Goal: Find contact information: Find contact information

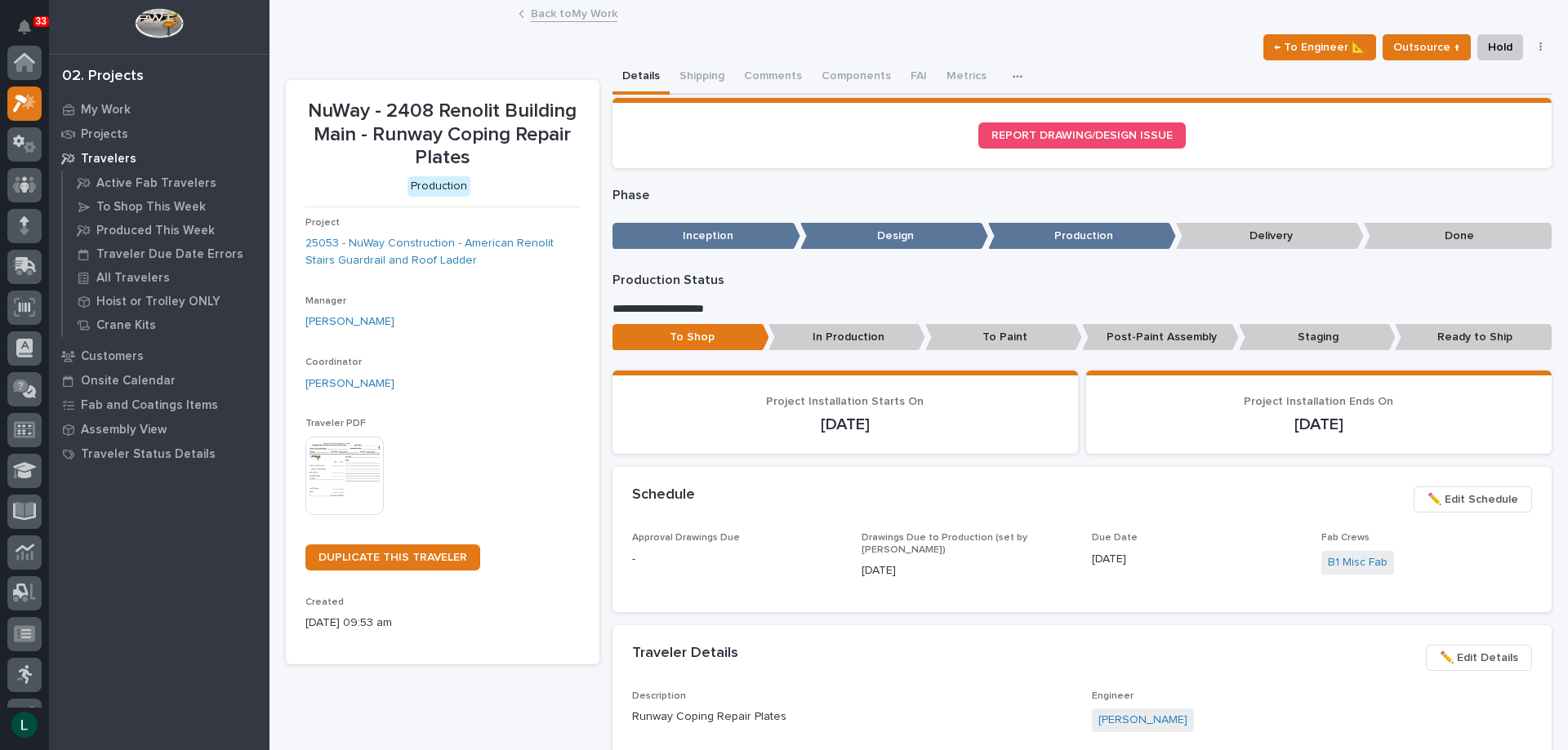
click at [539, 12] on link "Back to My Work" at bounding box center [573, 13] width 87 height 19
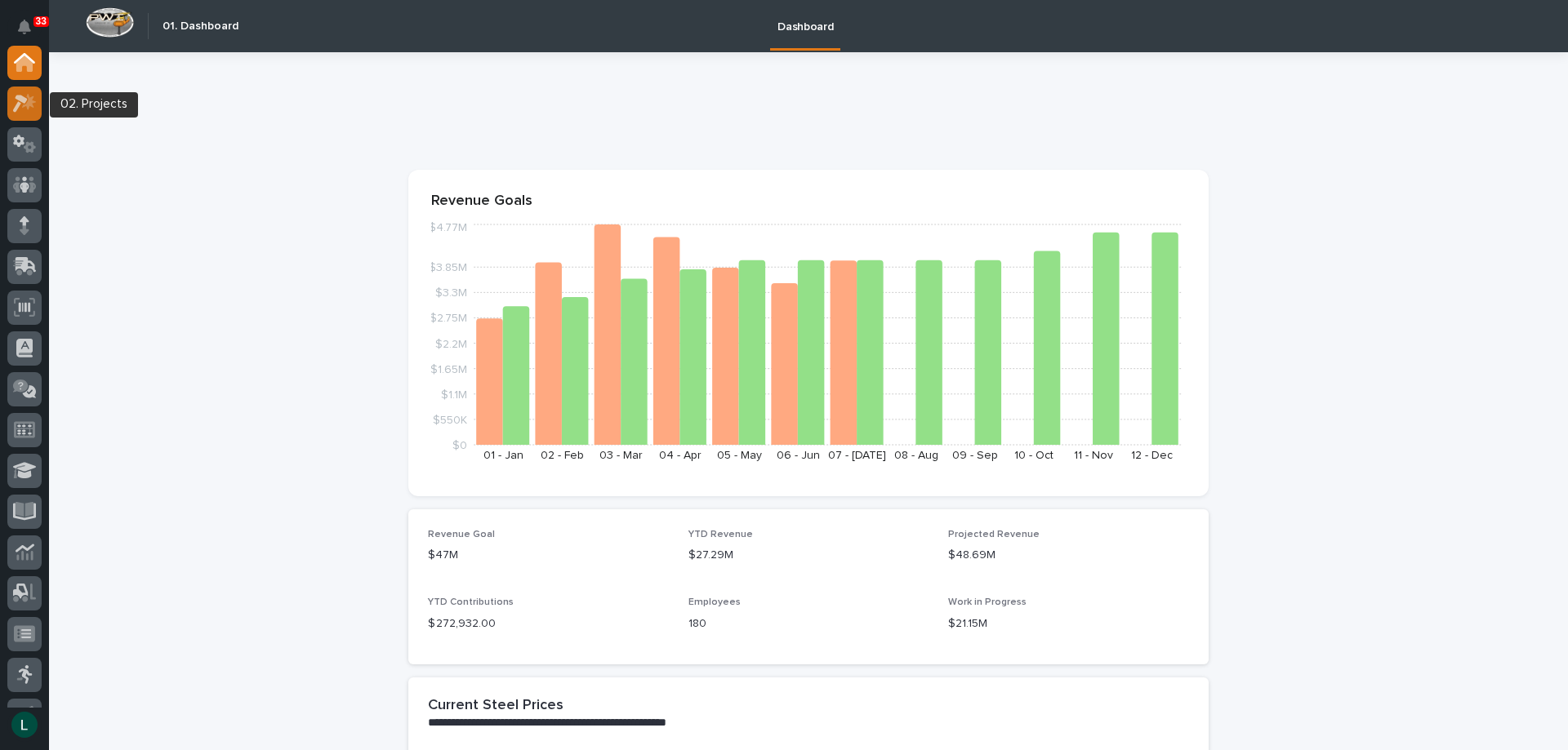
click at [30, 103] on icon at bounding box center [29, 101] width 14 height 17
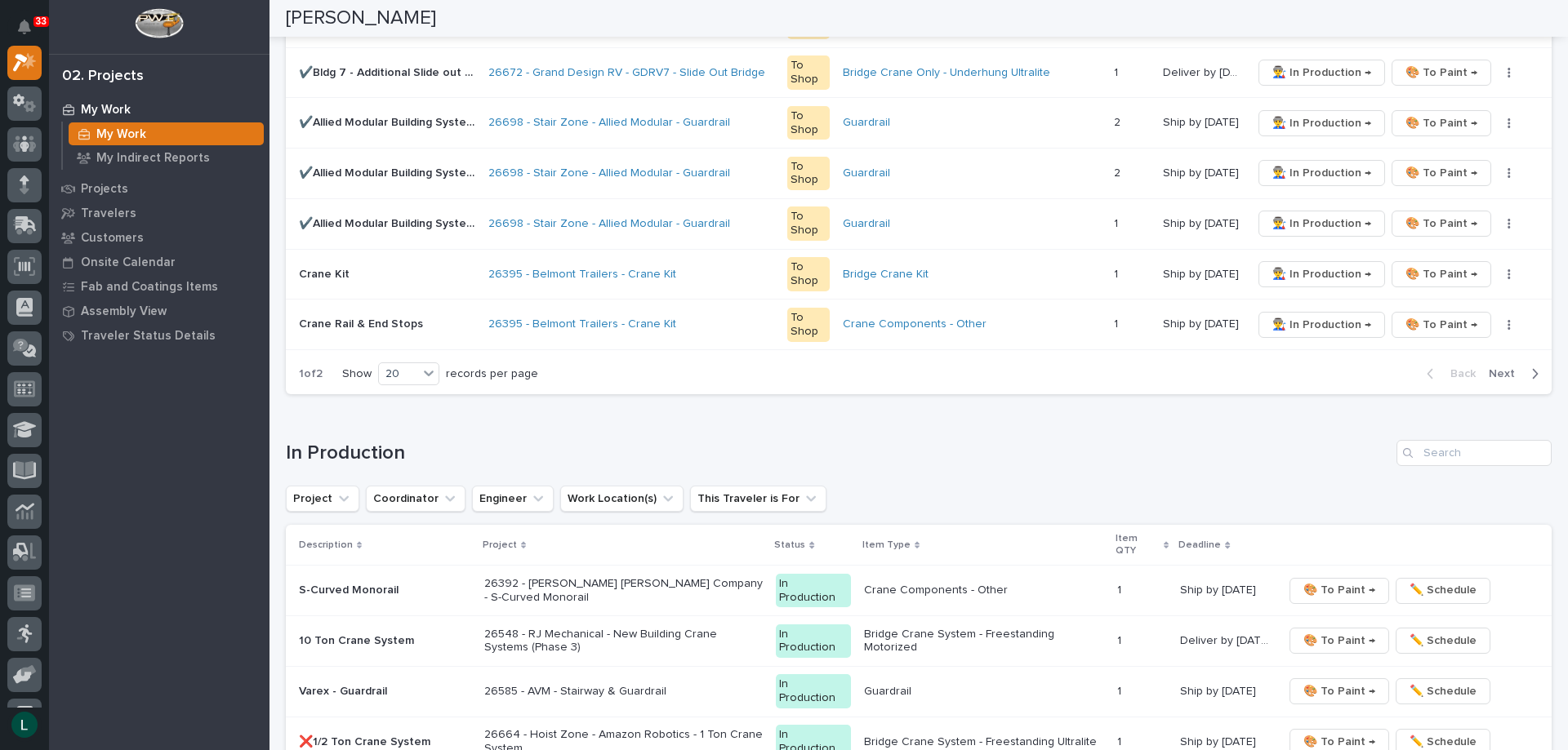
scroll to position [1062, 0]
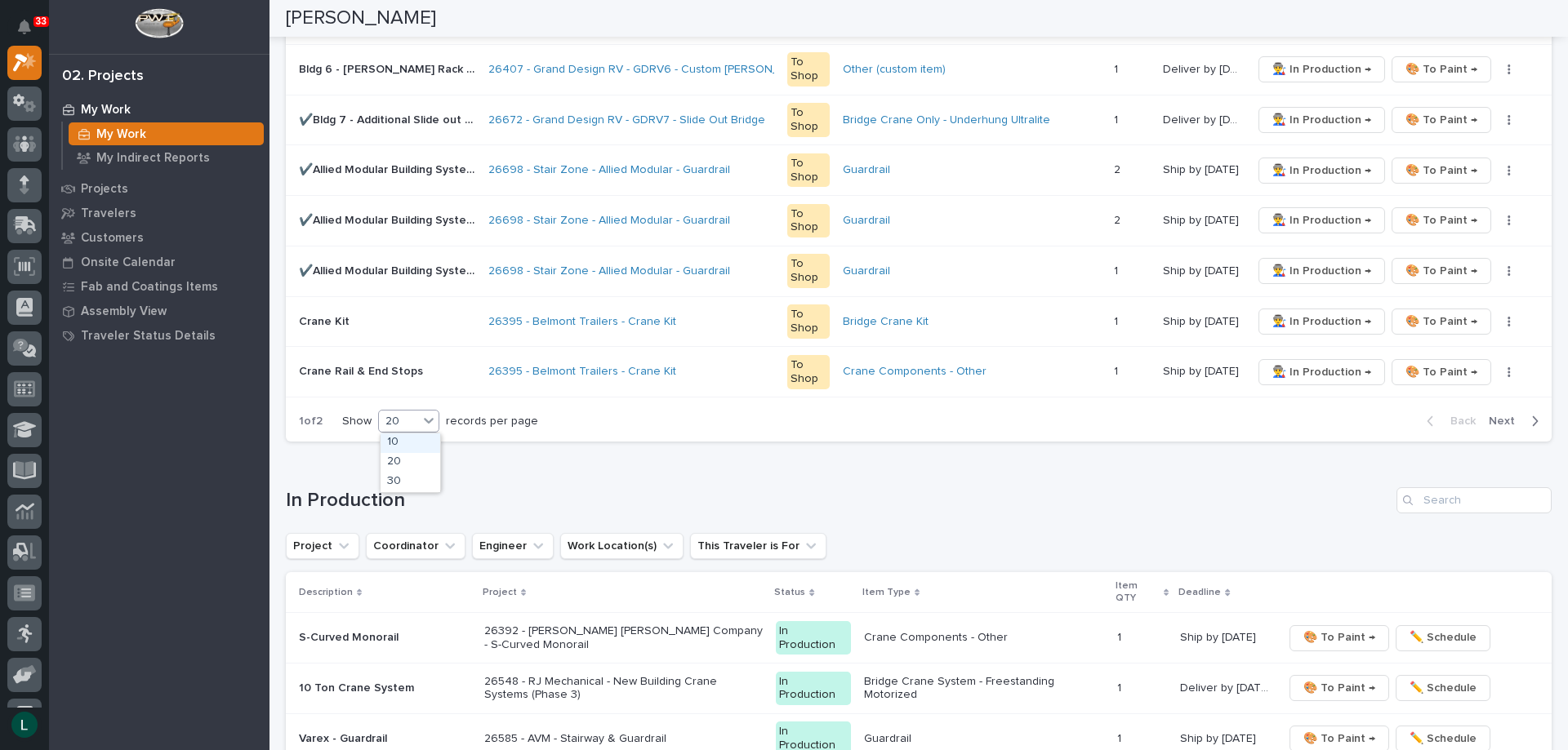
click at [402, 422] on div "20" at bounding box center [398, 422] width 39 height 17
click at [403, 478] on div "30" at bounding box center [410, 482] width 60 height 20
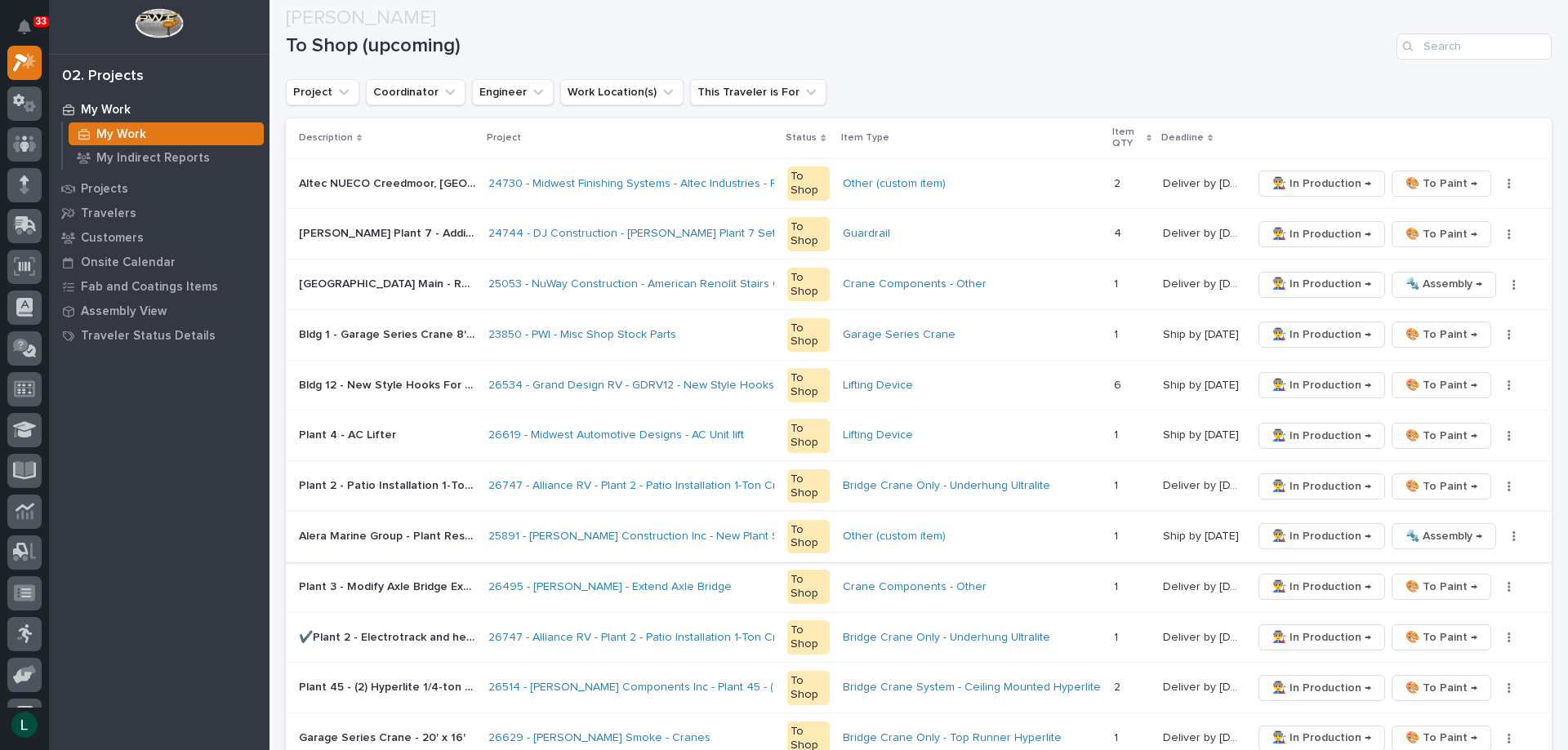
scroll to position [334, 0]
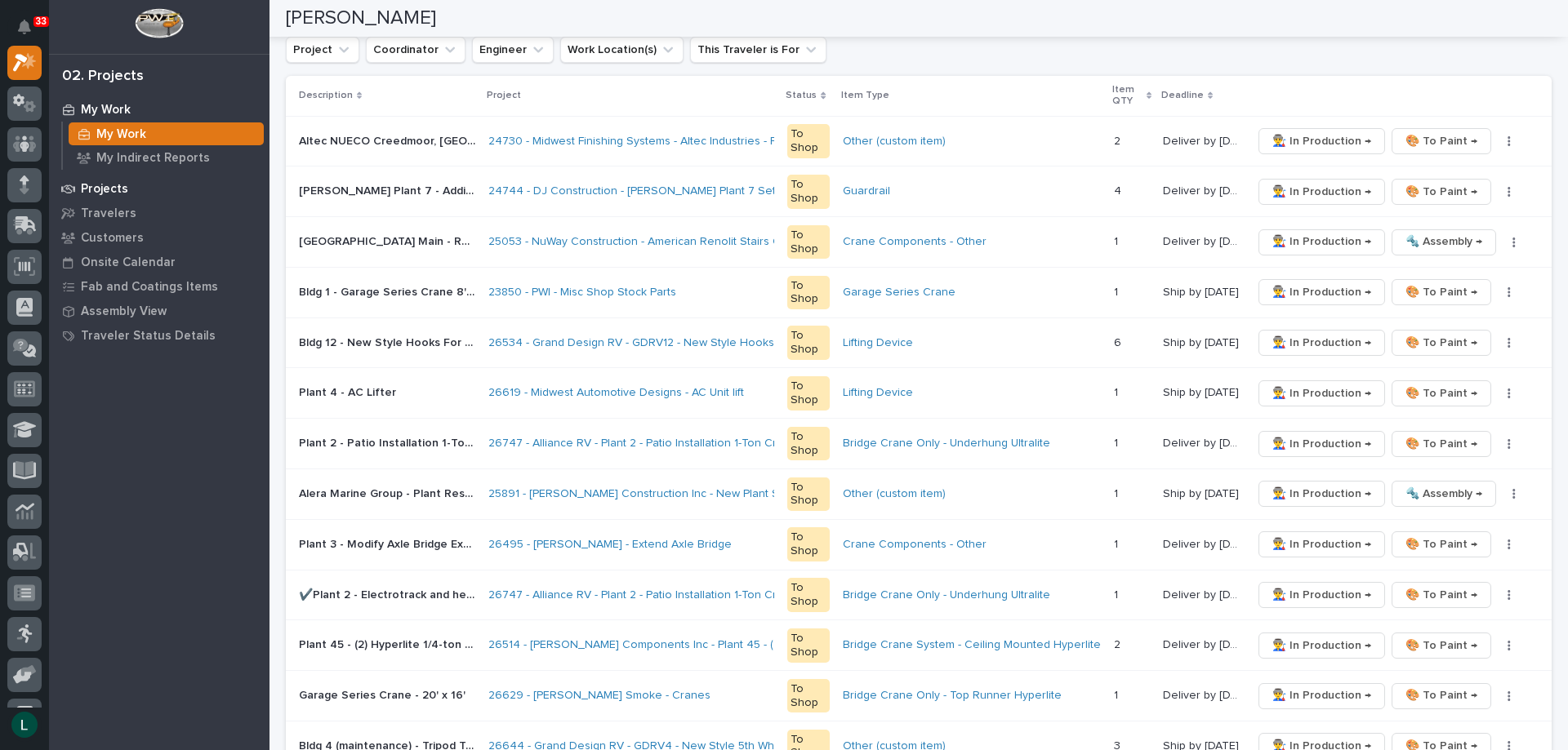
click at [100, 183] on p "Projects" at bounding box center [104, 190] width 47 height 15
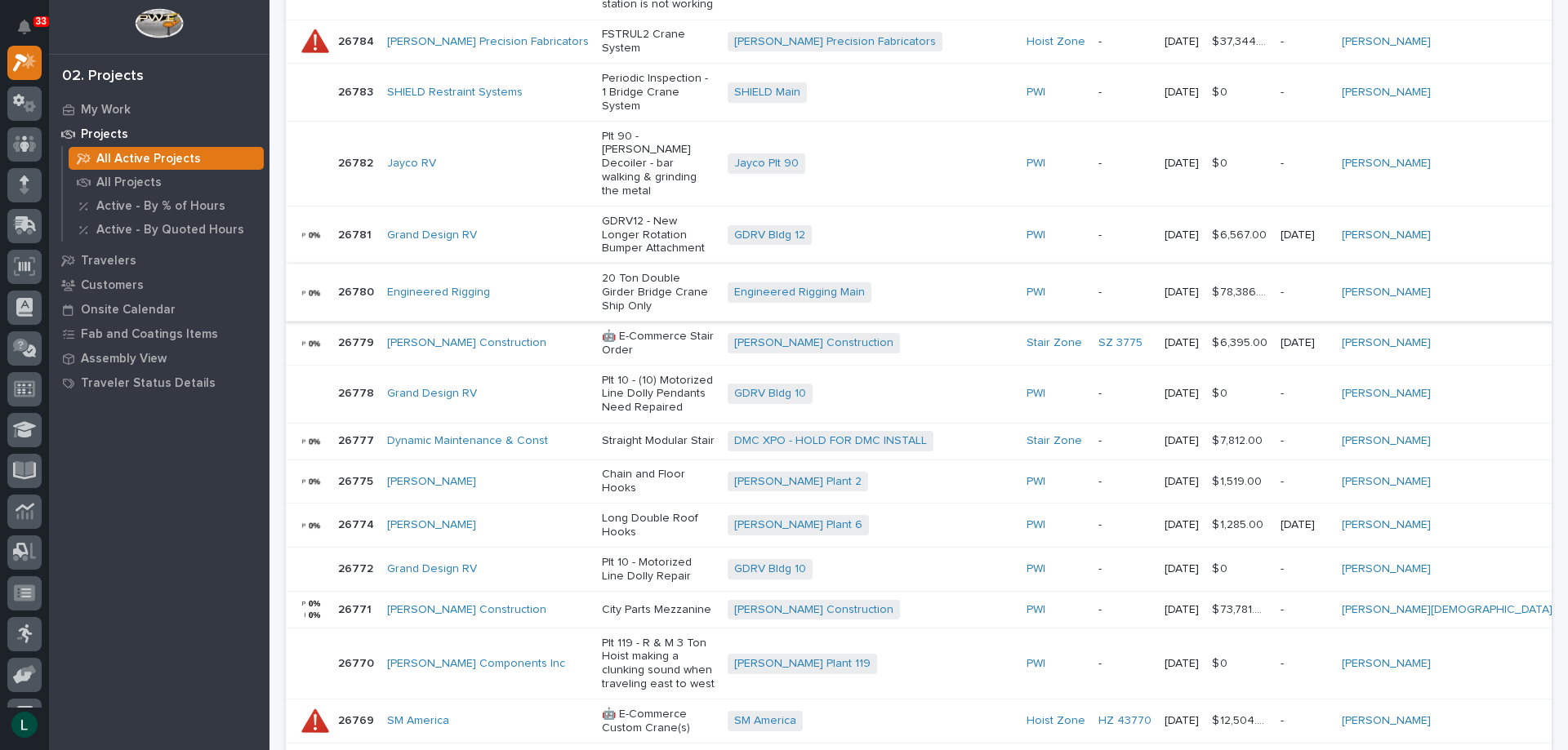
scroll to position [1309, 0]
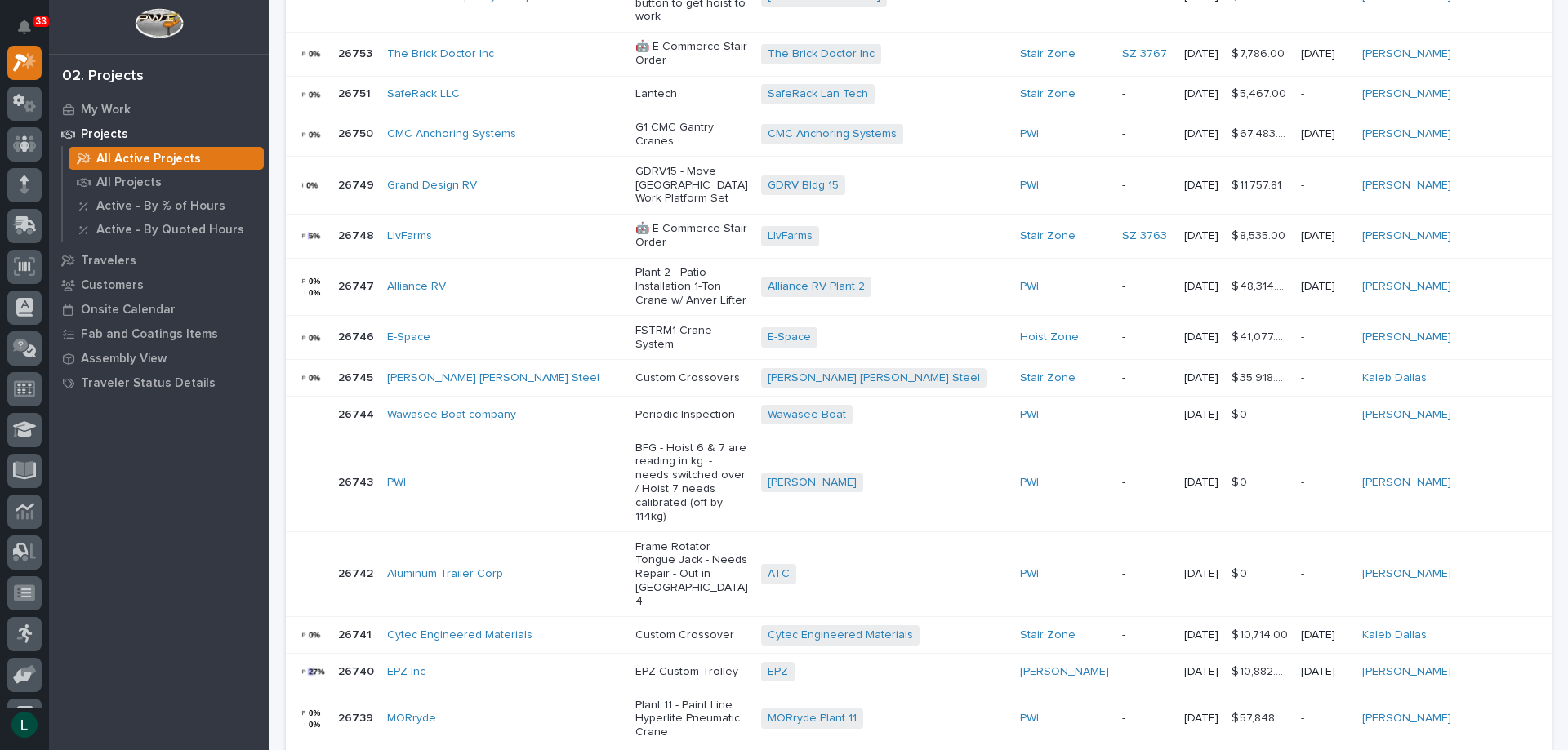
scroll to position [1009, 0]
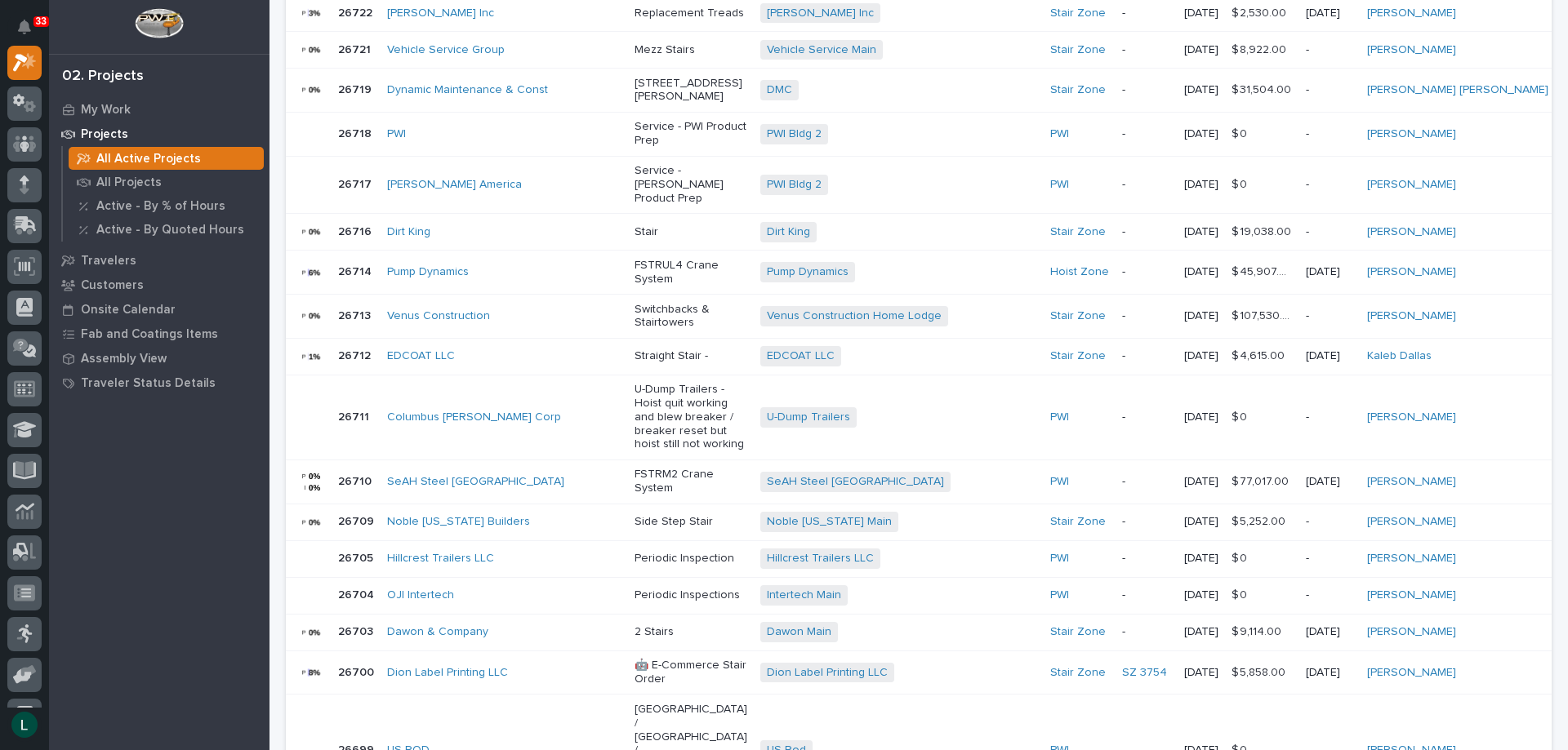
scroll to position [1100, 0]
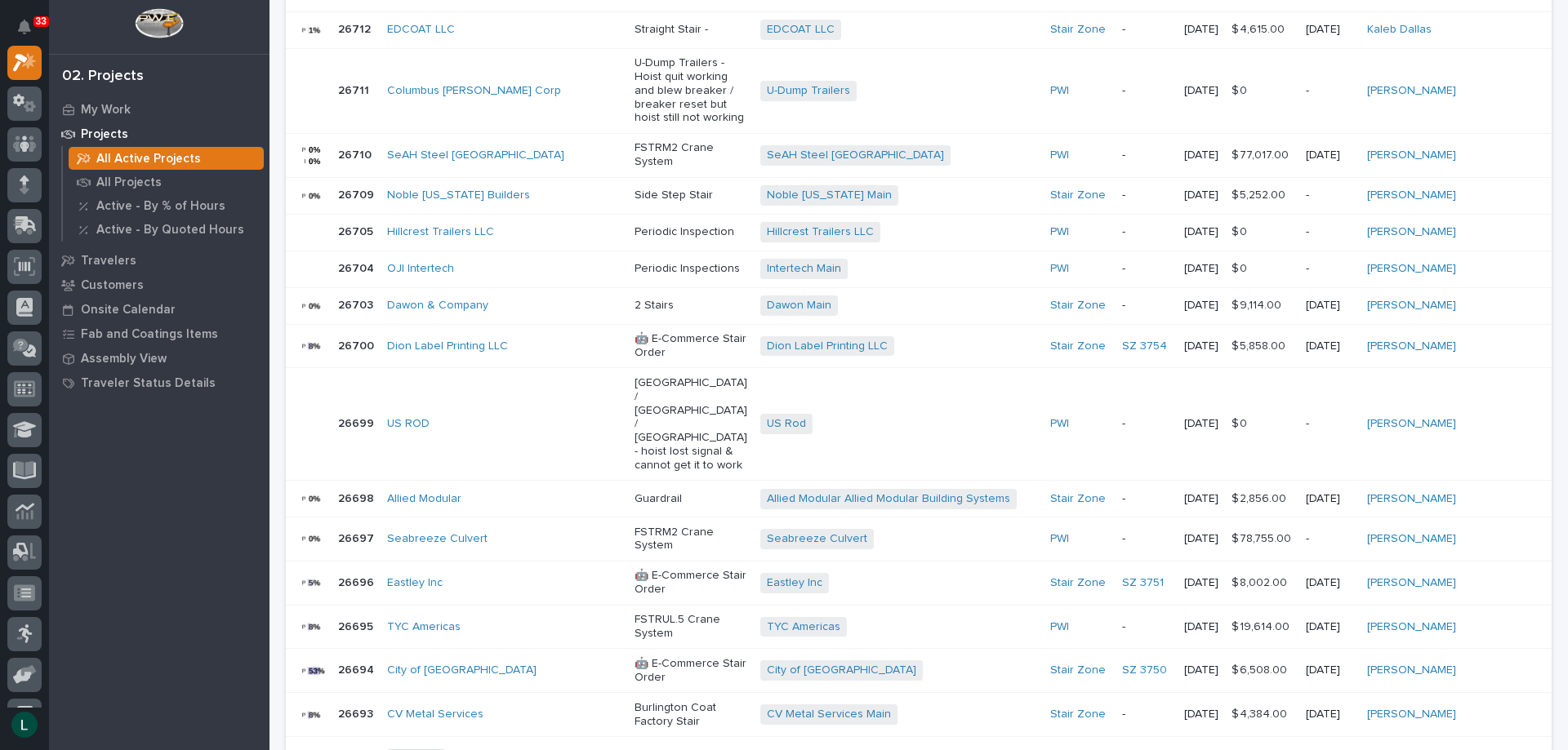
click at [1531, 749] on icon "button" at bounding box center [1534, 761] width 7 height 15
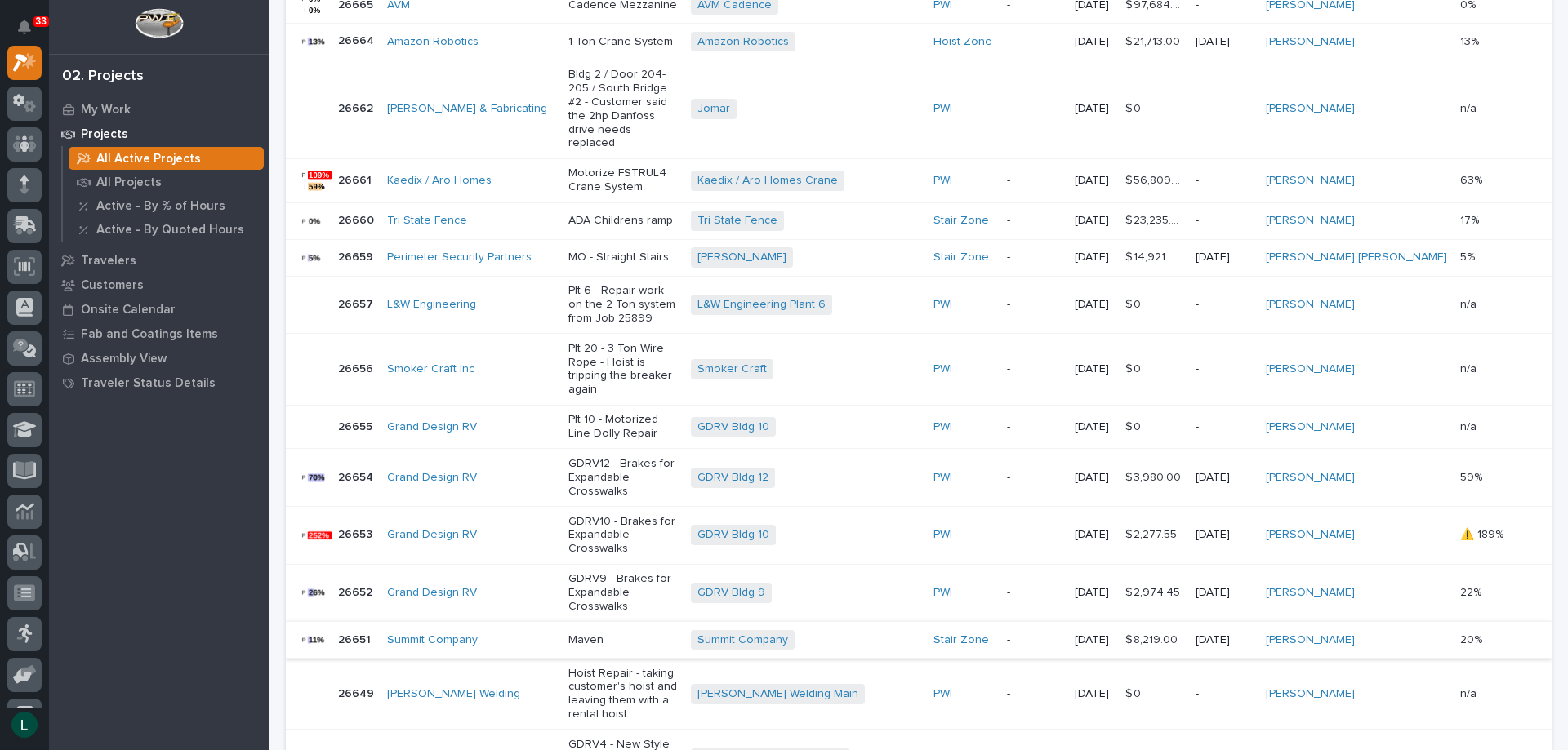
scroll to position [1031, 0]
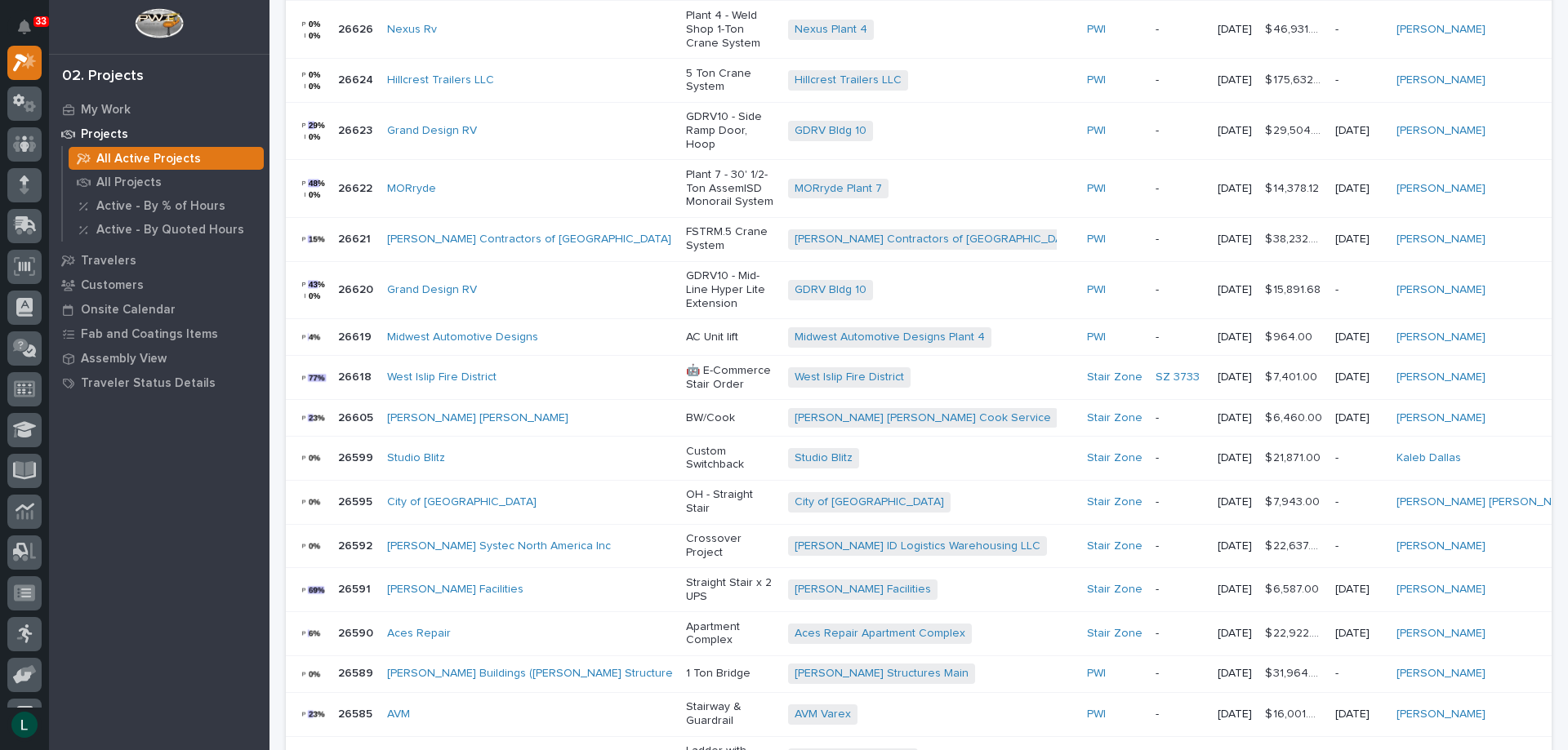
scroll to position [1031, 0]
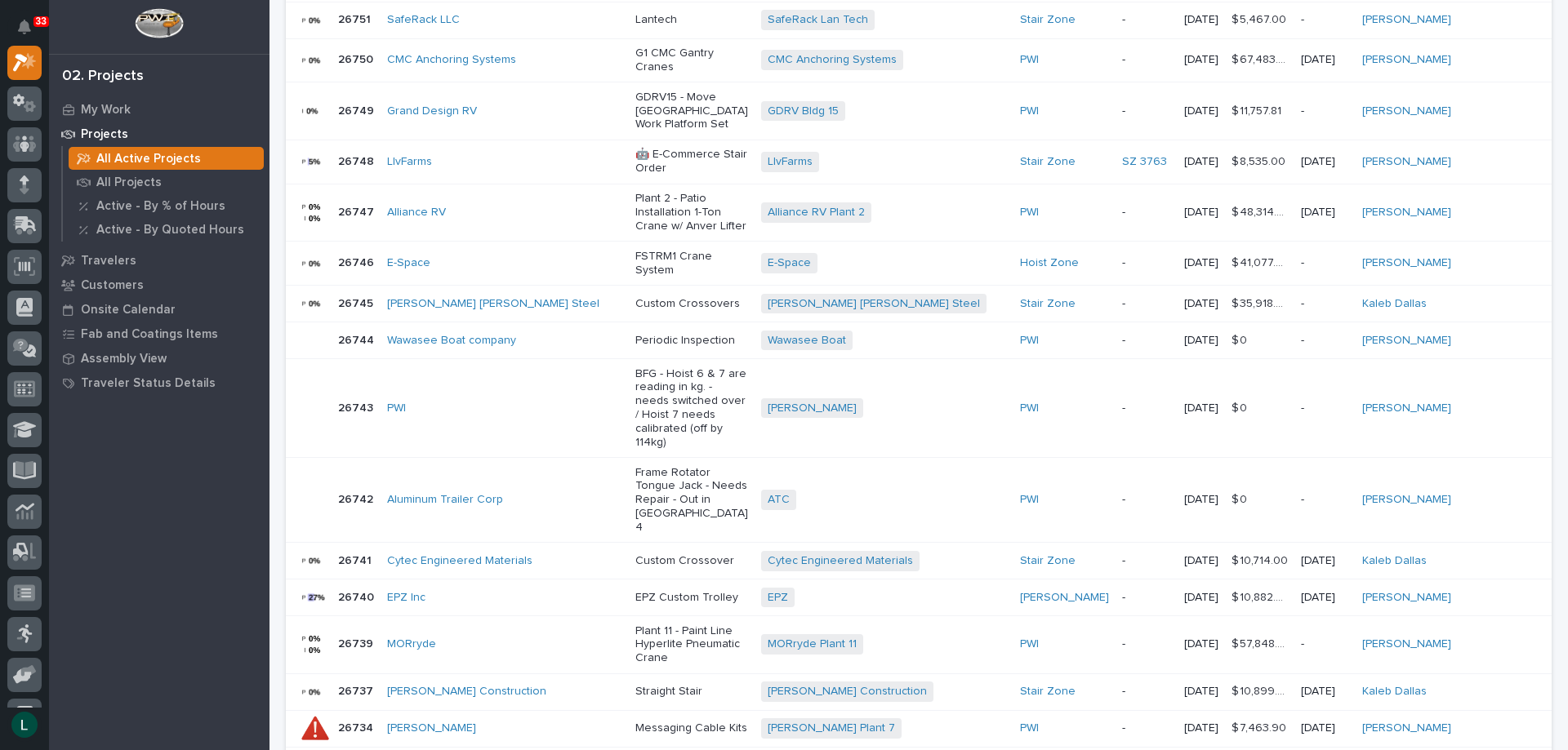
scroll to position [1009, 0]
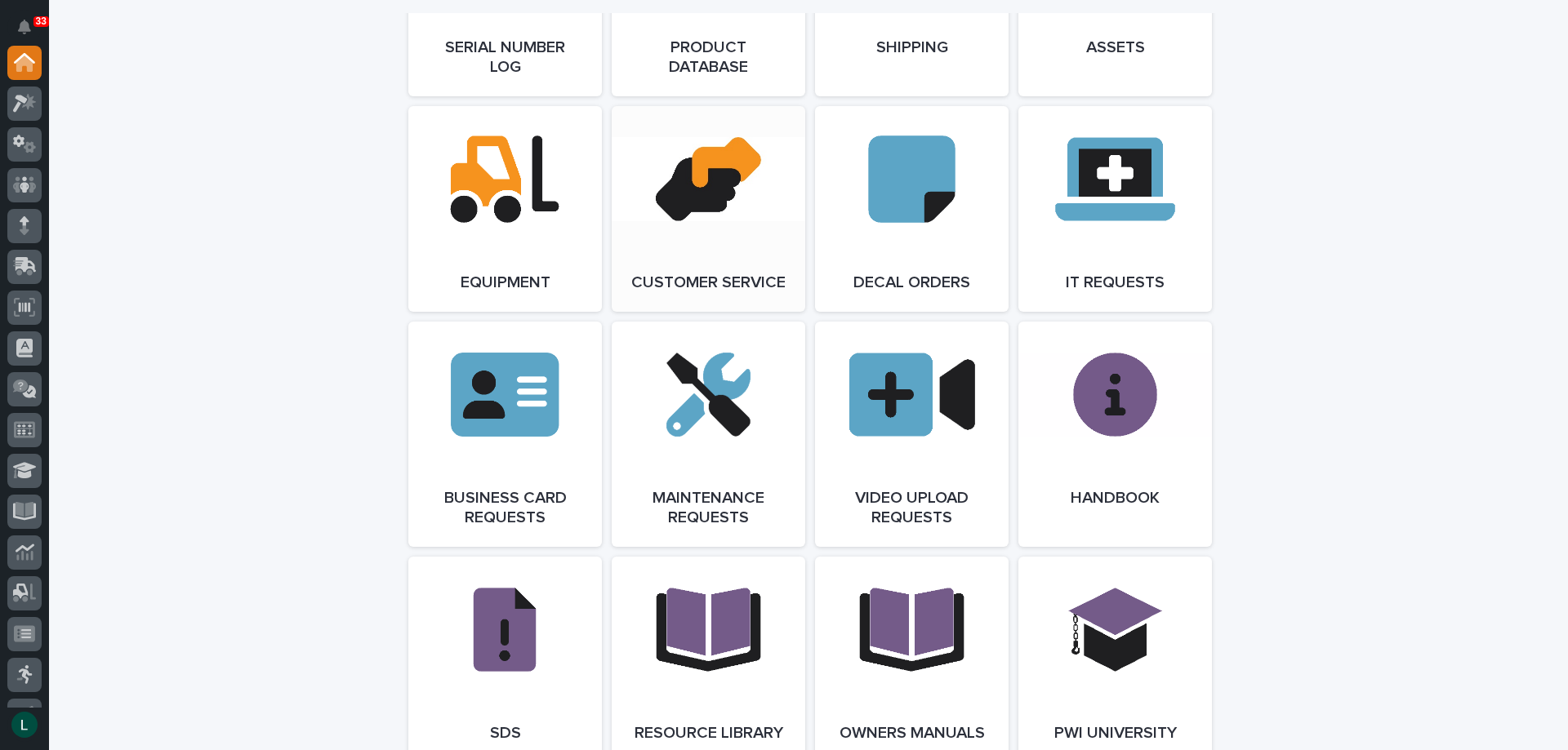
scroll to position [2694, 0]
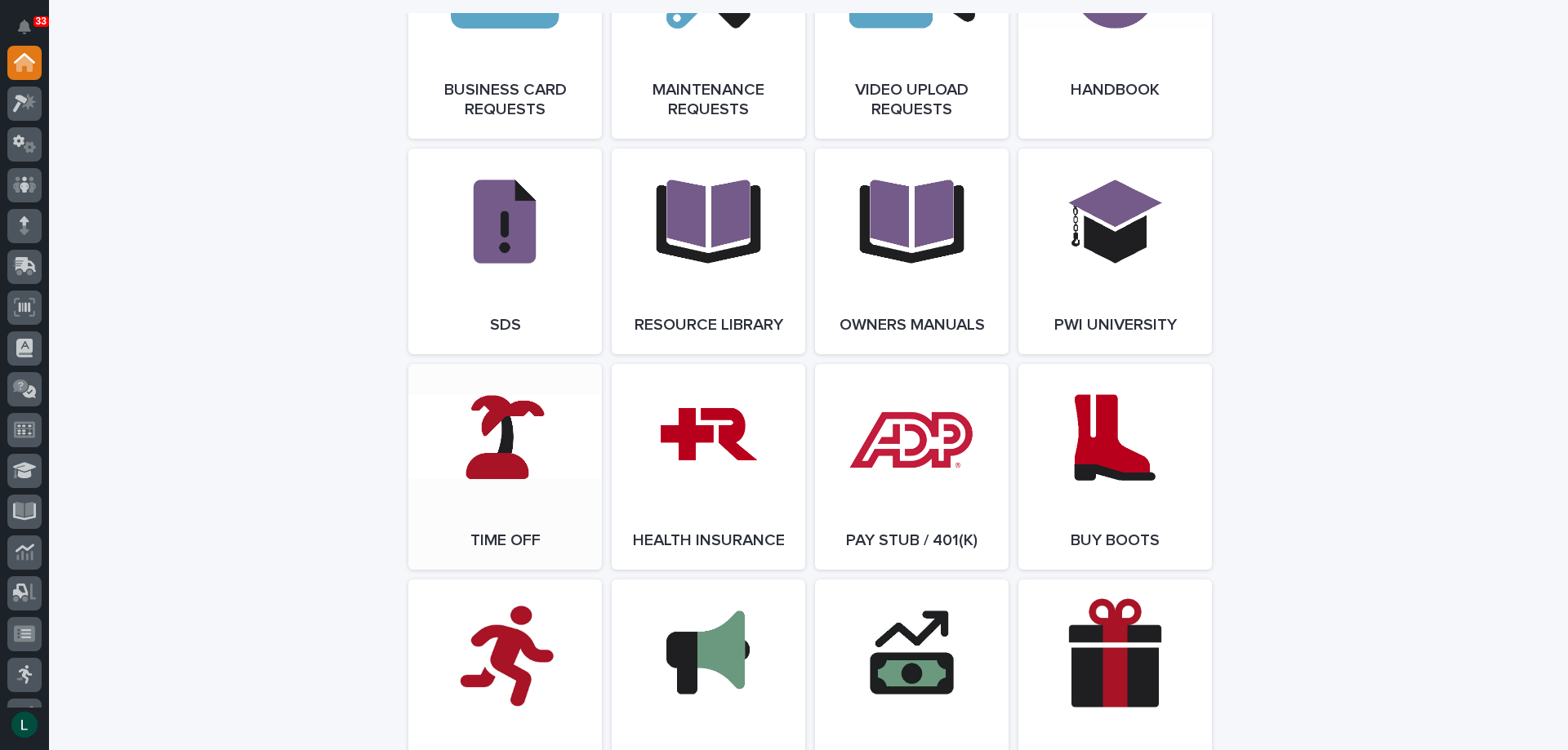
click at [506, 488] on link "Open Link" at bounding box center [505, 466] width 194 height 206
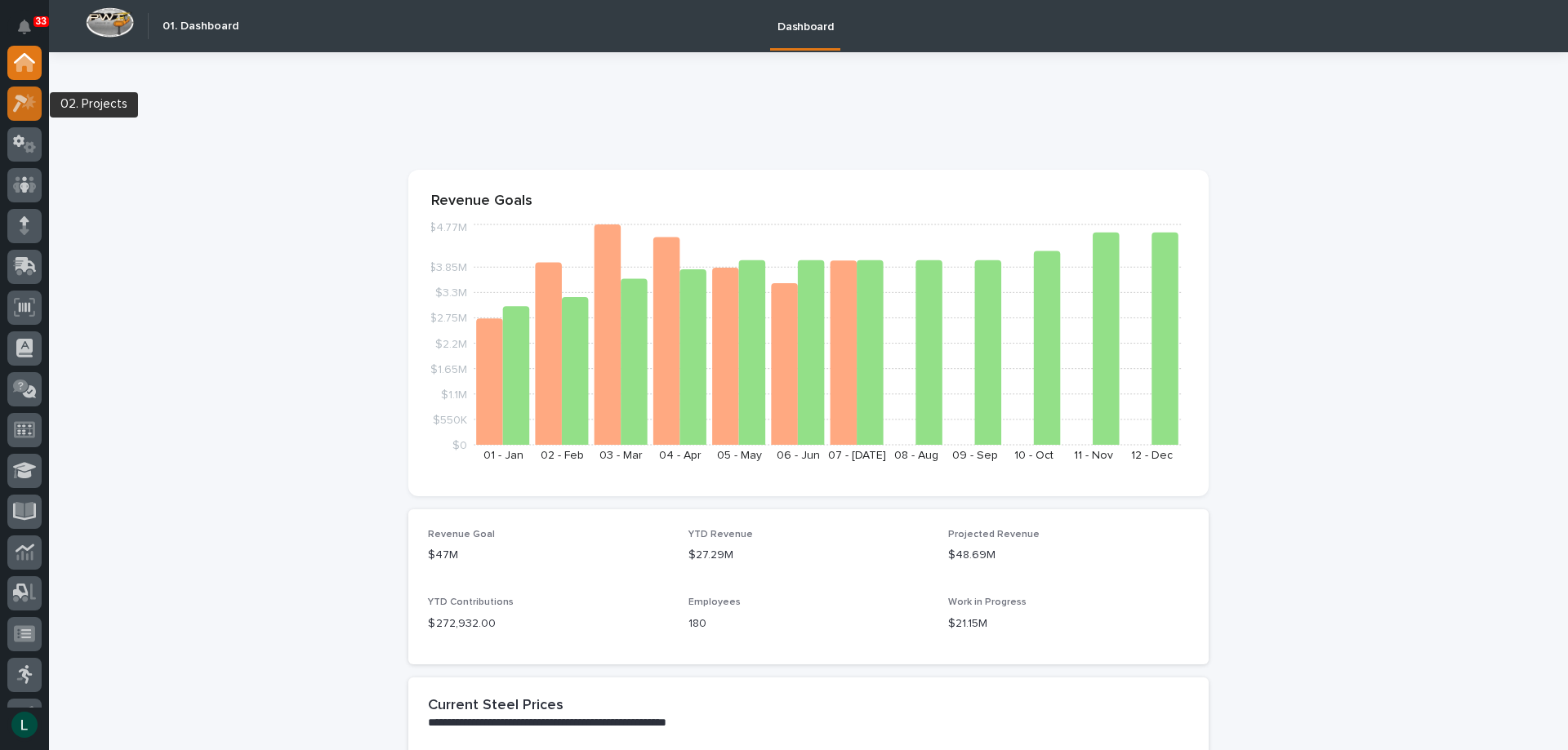
click at [23, 99] on icon at bounding box center [20, 103] width 15 height 18
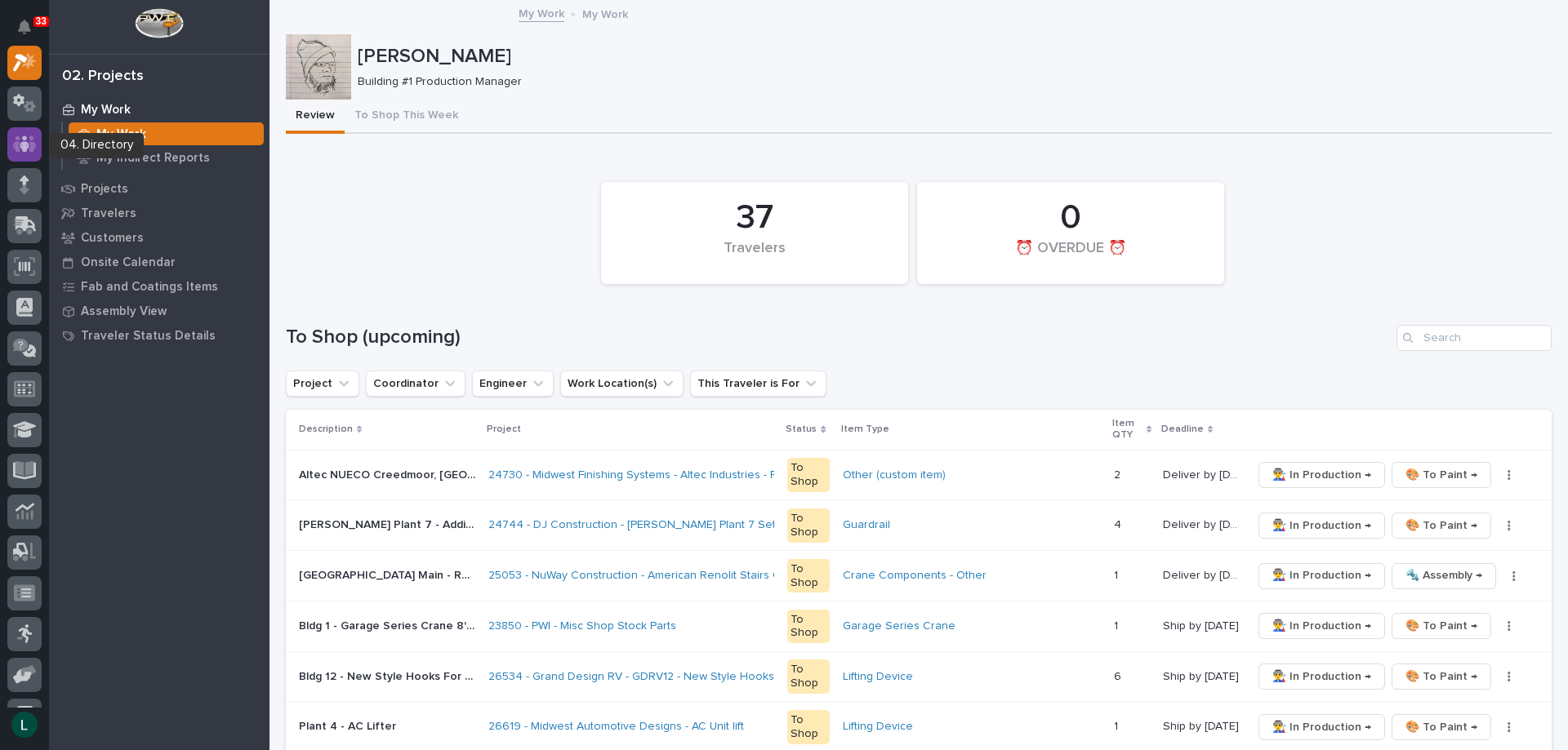
click at [28, 145] on icon at bounding box center [24, 144] width 10 height 17
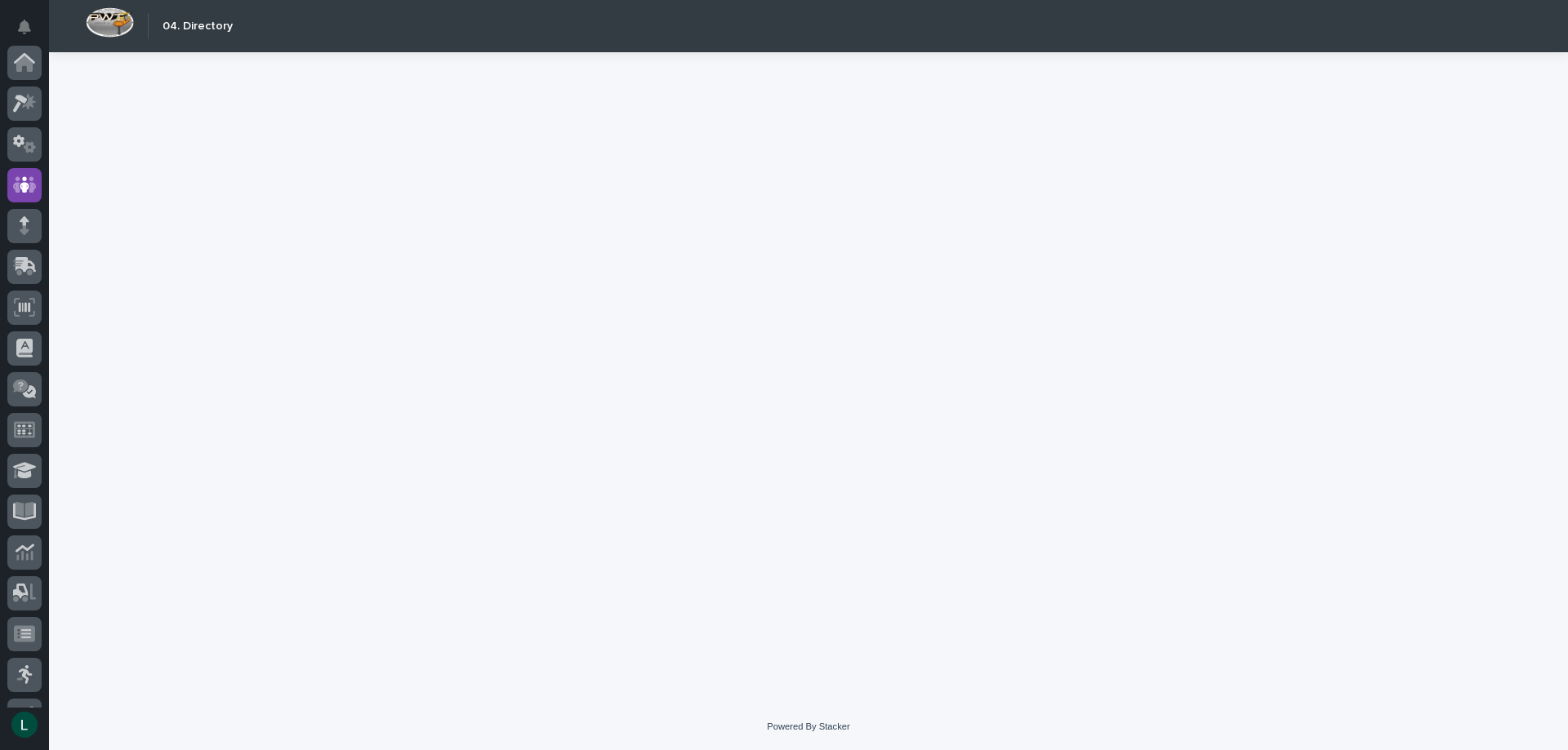
scroll to position [123, 0]
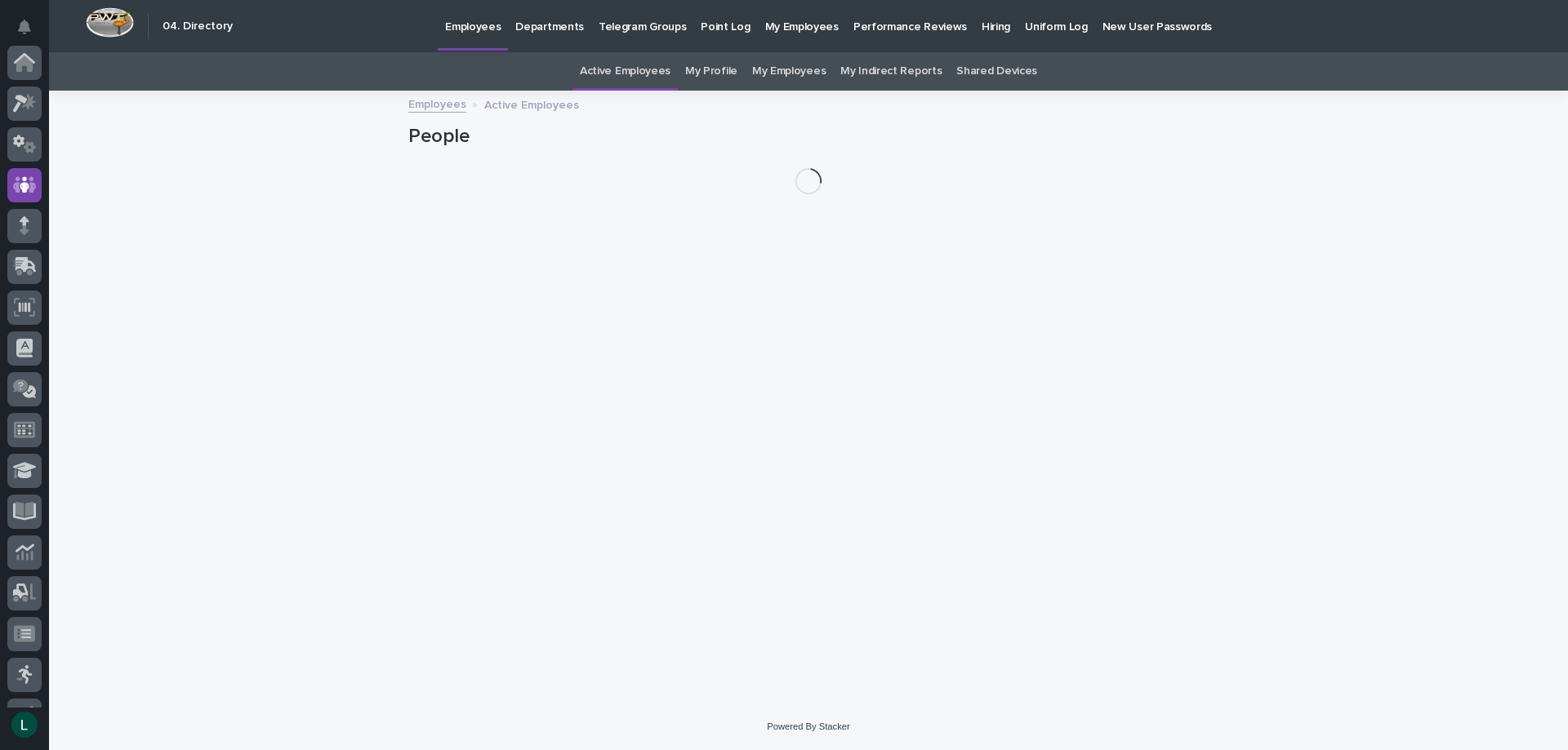
scroll to position [123, 0]
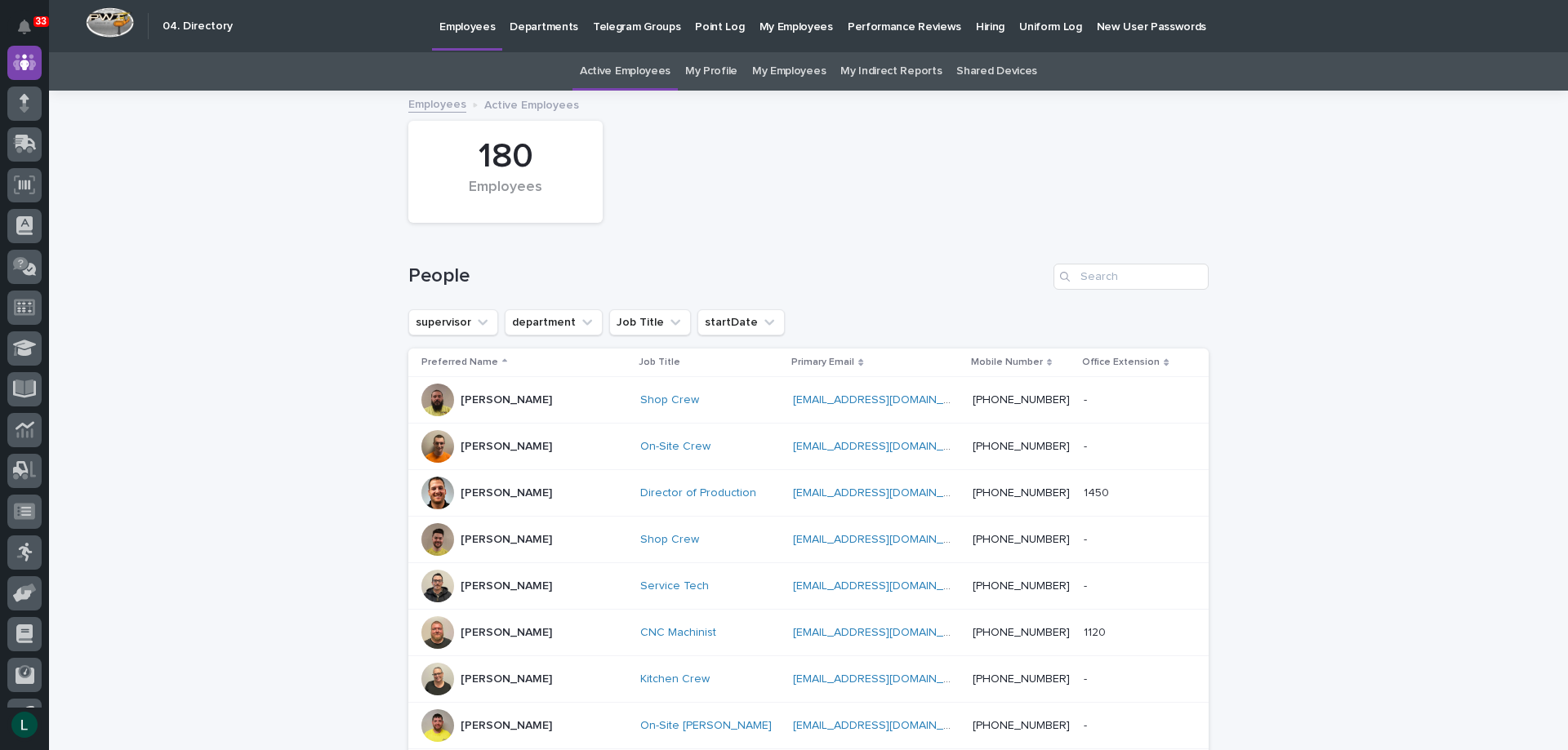
click at [767, 71] on link "My Employees" at bounding box center [788, 71] width 74 height 38
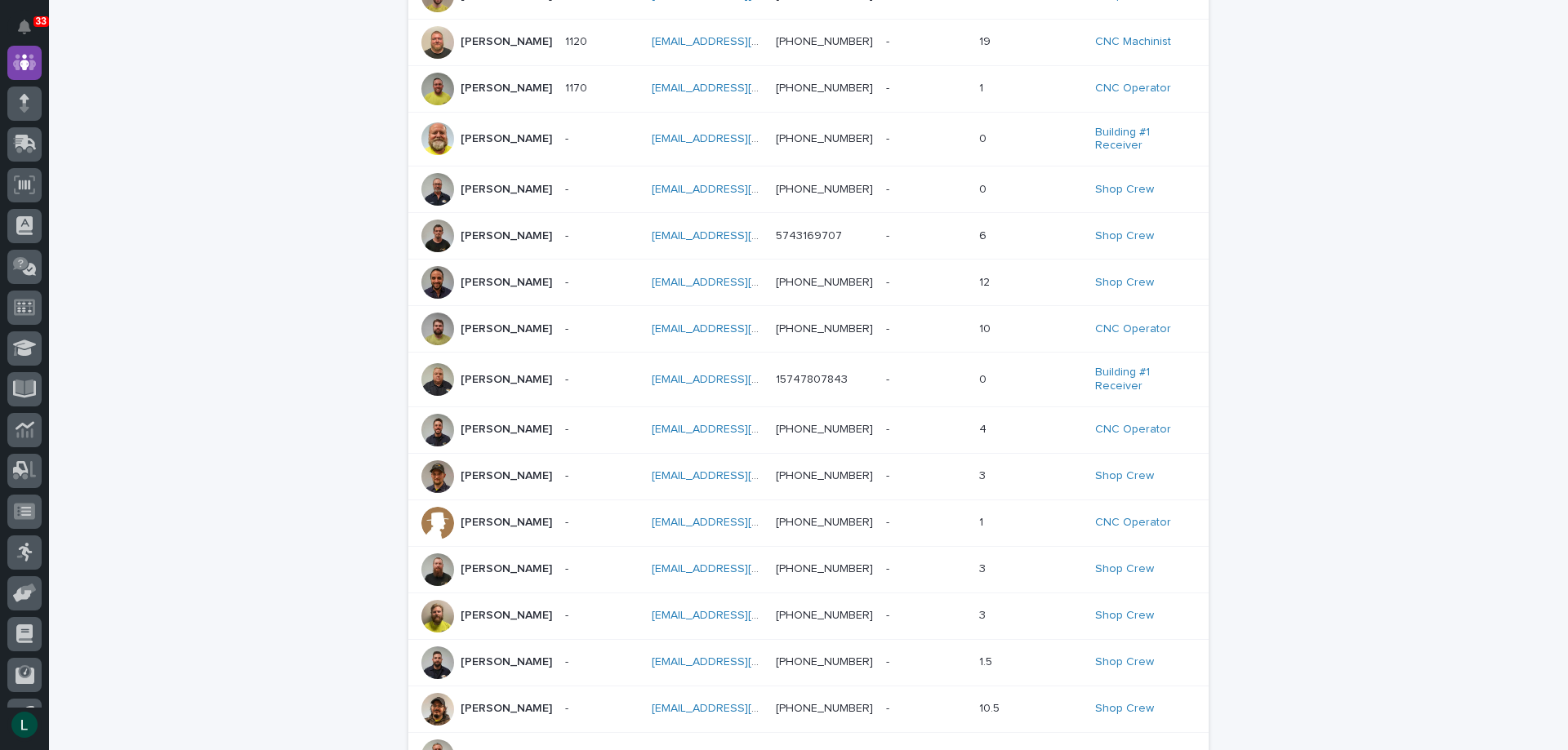
scroll to position [245, 0]
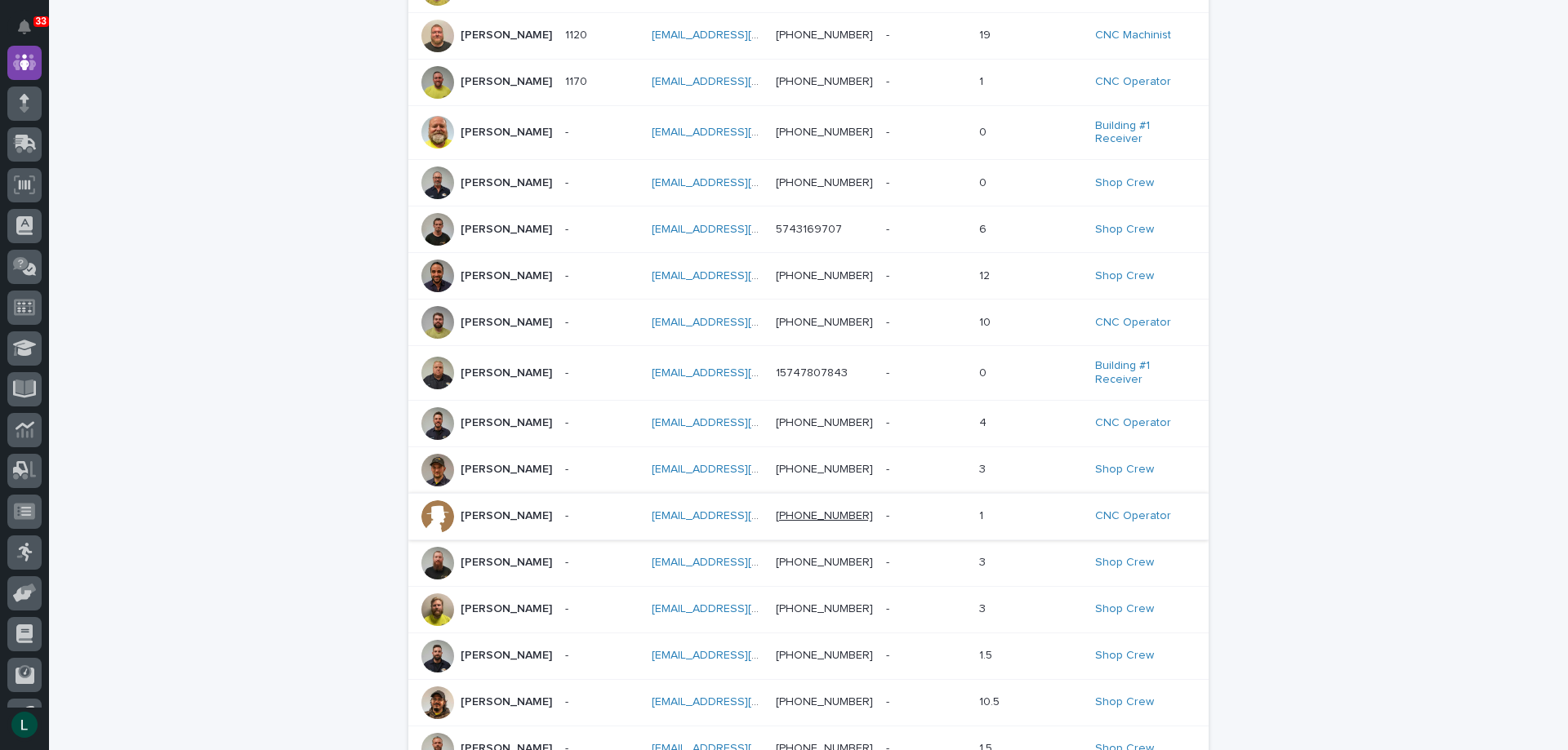
click at [775, 516] on link "(574) 646-3330" at bounding box center [824, 516] width 97 height 11
click at [469, 516] on p "LaVerne Schwartz" at bounding box center [506, 516] width 91 height 14
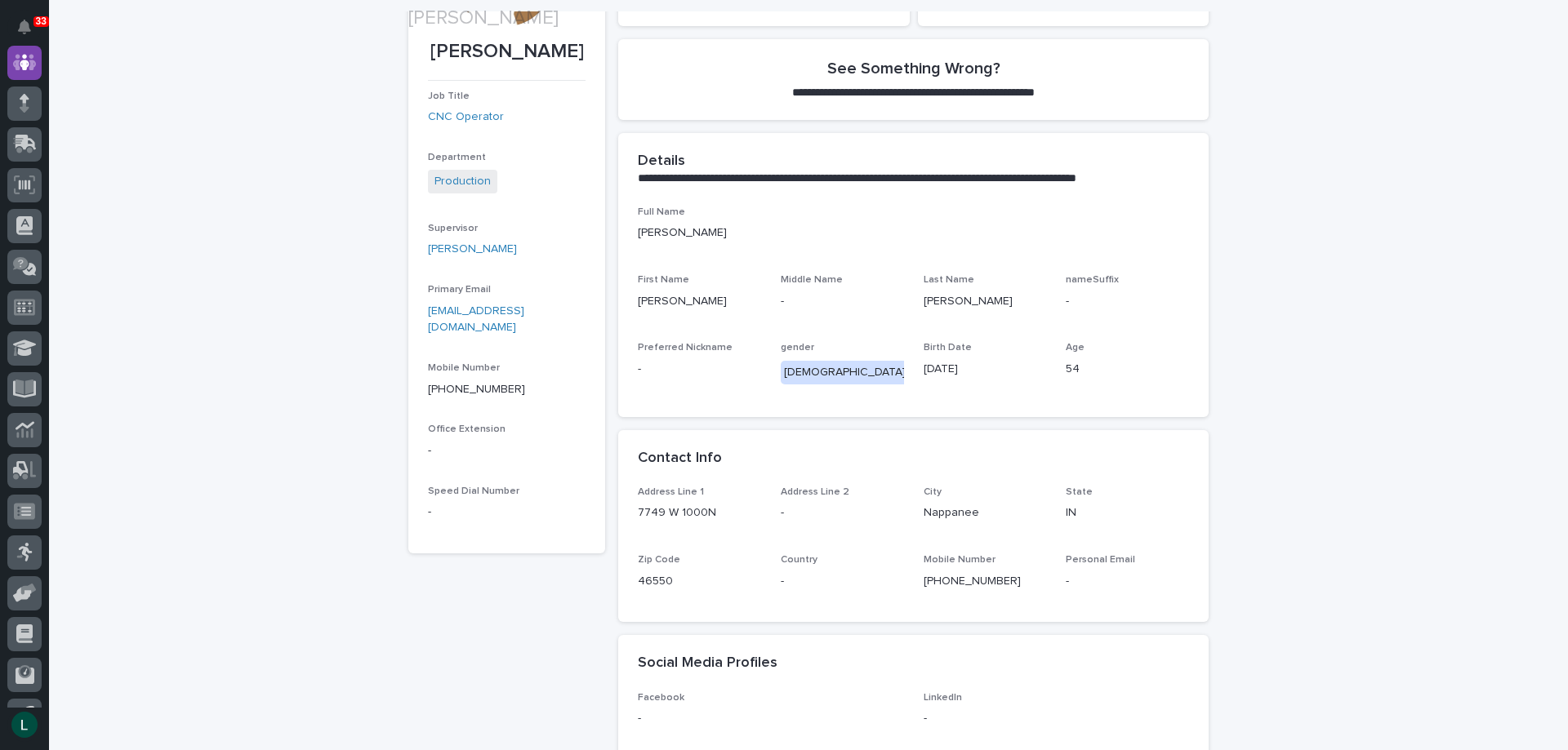
scroll to position [245, 0]
